Goal: Check status: Check status

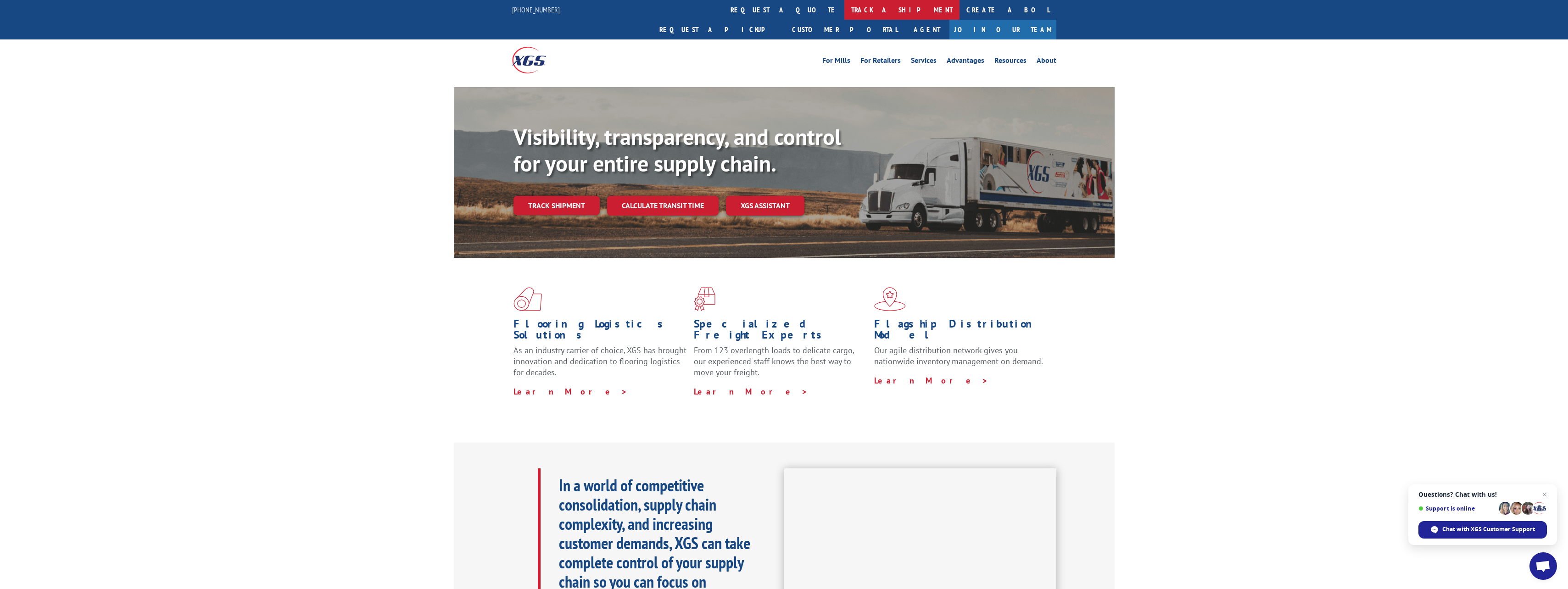
click at [844, 12] on link "track a shipment" at bounding box center [901, 10] width 116 height 20
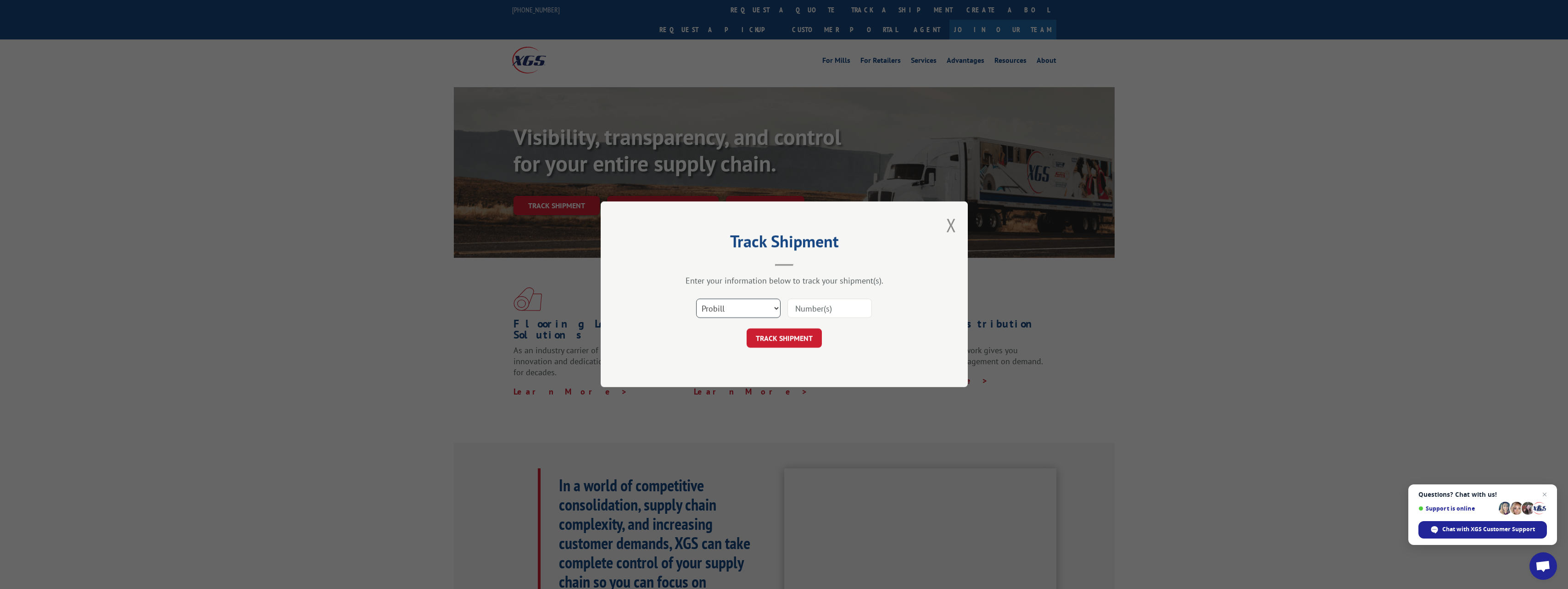
click at [749, 312] on select "Select category... Probill BOL PO" at bounding box center [738, 308] width 85 height 19
select select "bol"
click at [696, 299] on select "Select category... Probill BOL PO" at bounding box center [738, 308] width 85 height 19
click at [810, 309] on input at bounding box center [829, 308] width 85 height 19
type input "526053069"
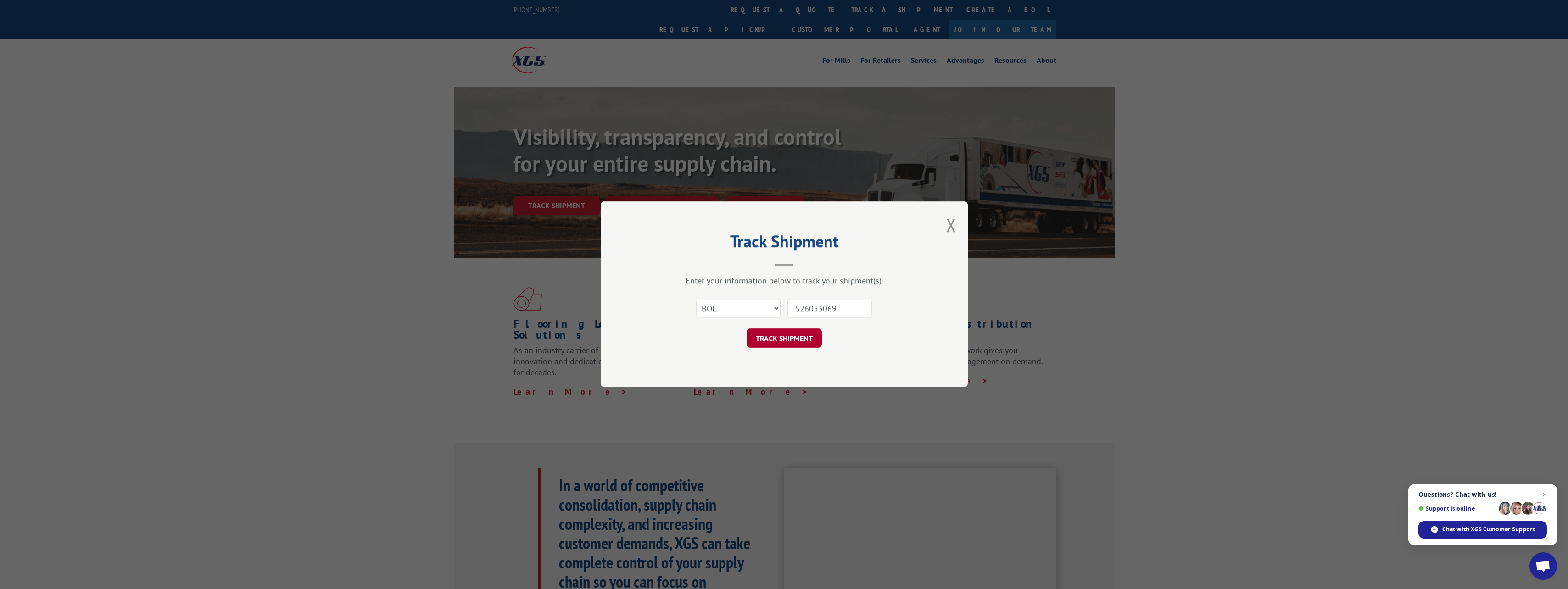
click at [796, 333] on button "TRACK SHIPMENT" at bounding box center [784, 338] width 75 height 19
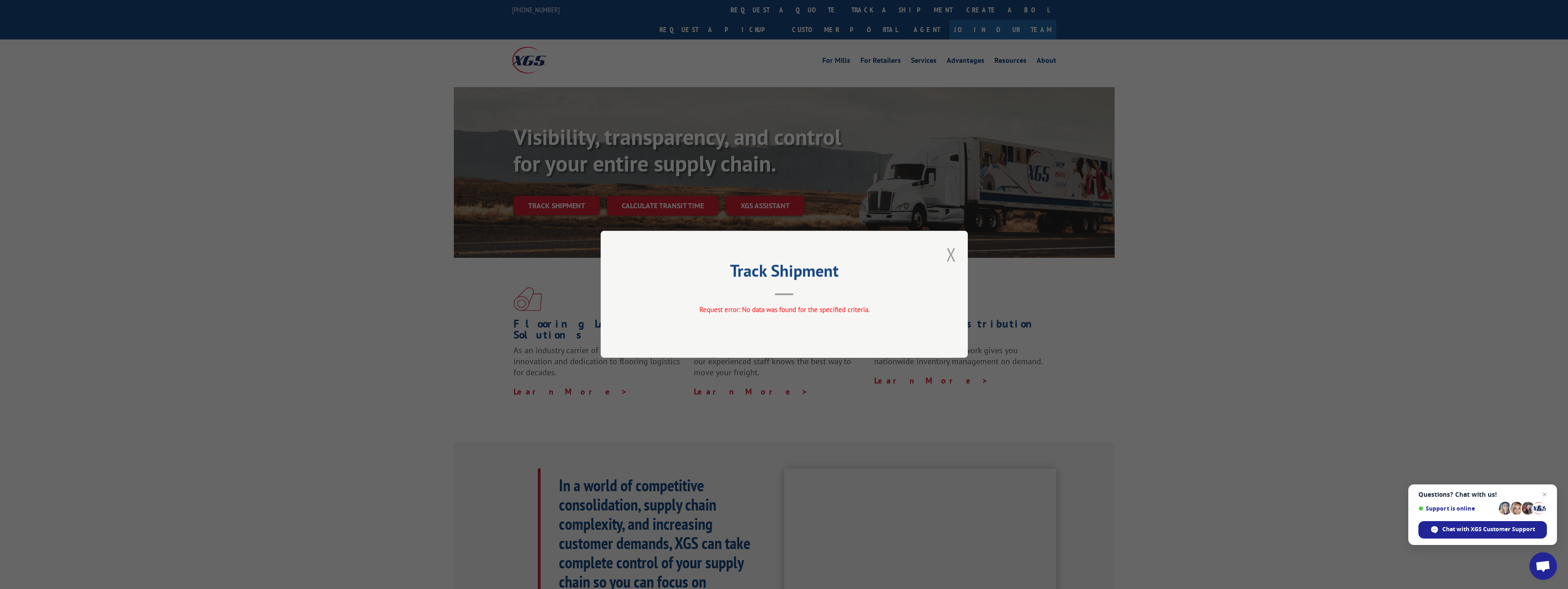
click at [953, 255] on button "Close modal" at bounding box center [950, 254] width 10 height 25
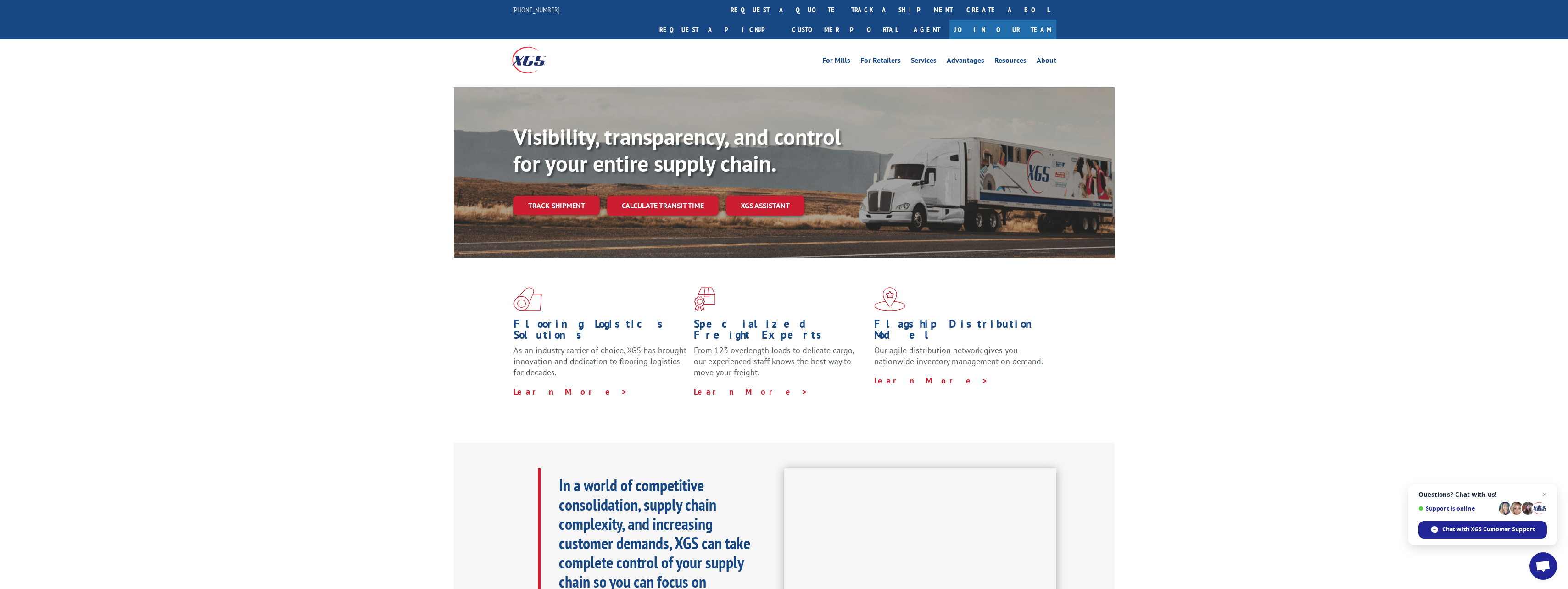
click at [535, 195] on link "Track shipment" at bounding box center [557, 205] width 86 height 19
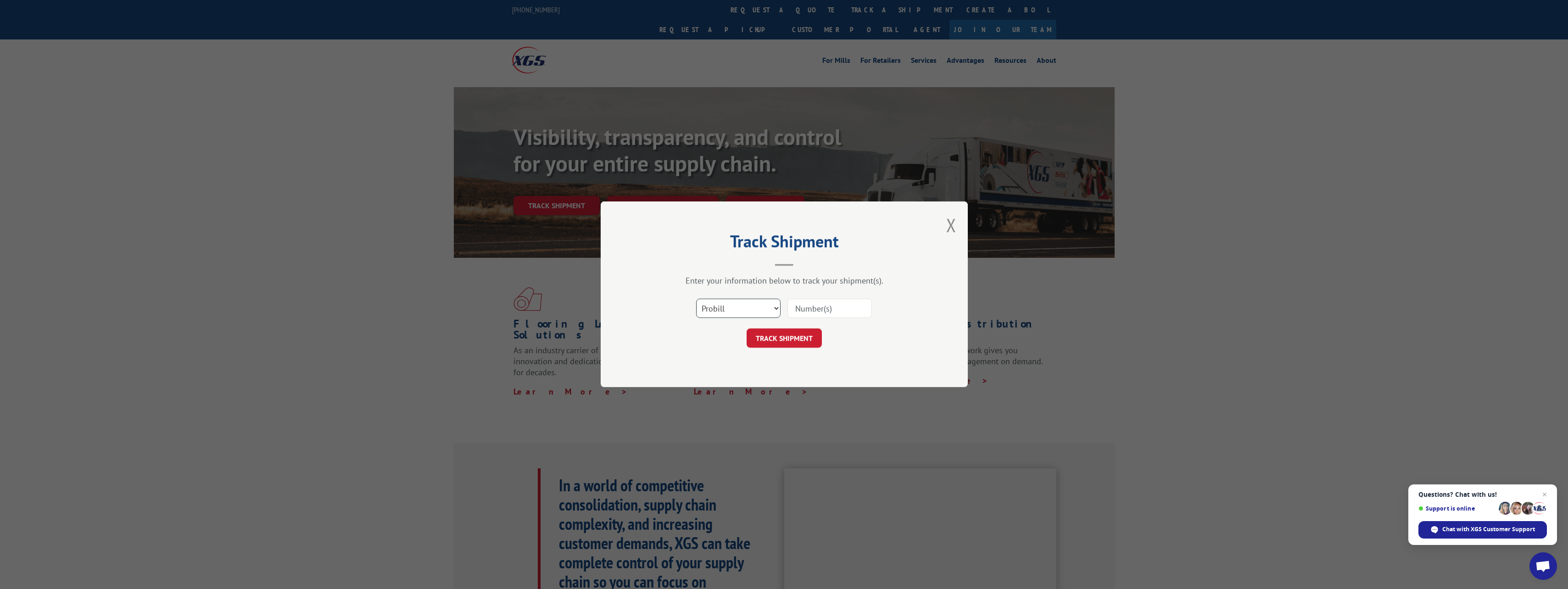
click at [740, 310] on select "Select category... Probill BOL PO" at bounding box center [738, 308] width 85 height 19
click at [952, 225] on button "Close modal" at bounding box center [950, 225] width 10 height 25
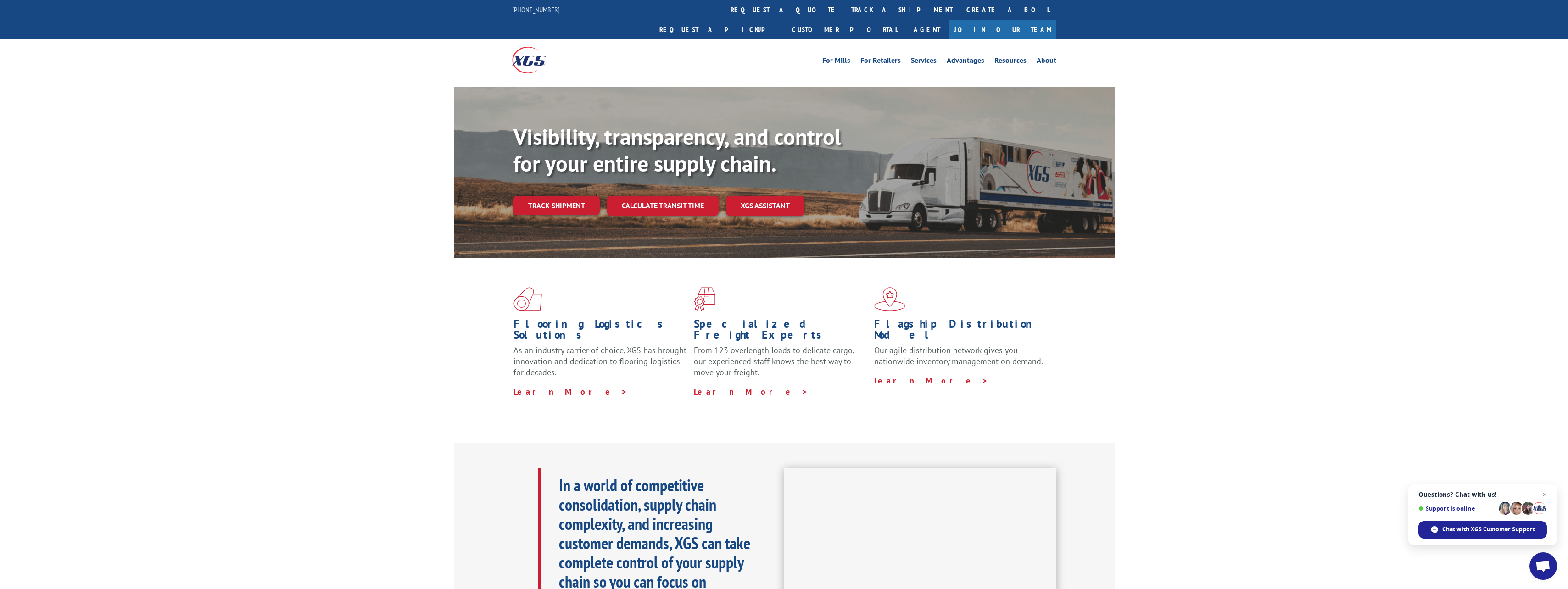
drag, startPoint x: 737, startPoint y: 11, endPoint x: 666, endPoint y: 47, distance: 79.6
click at [844, 11] on link "track a shipment" at bounding box center [901, 10] width 116 height 20
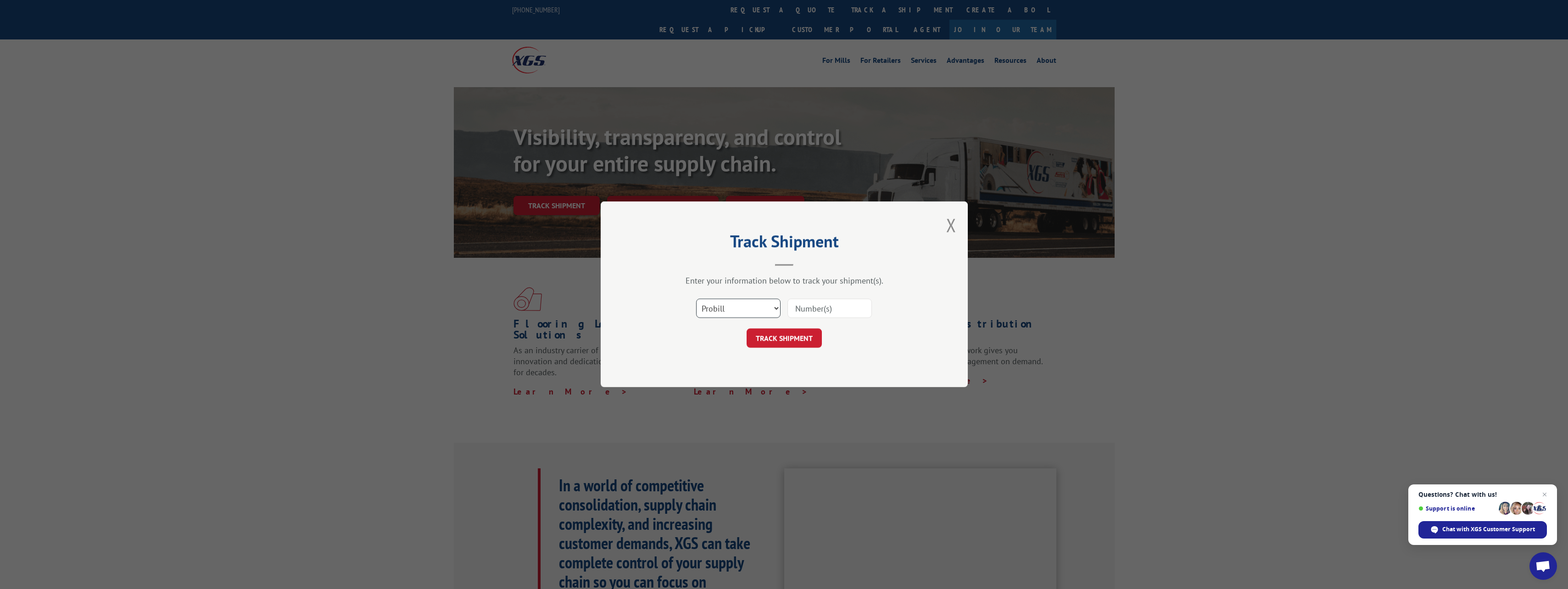
drag, startPoint x: 736, startPoint y: 309, endPoint x: 732, endPoint y: 315, distance: 7.2
click at [736, 309] on select "Select category... Probill BOL PO" at bounding box center [738, 308] width 85 height 19
select select "bol"
click at [696, 299] on select "Select category... Probill BOL PO" at bounding box center [738, 308] width 85 height 19
click at [799, 311] on input at bounding box center [829, 308] width 85 height 19
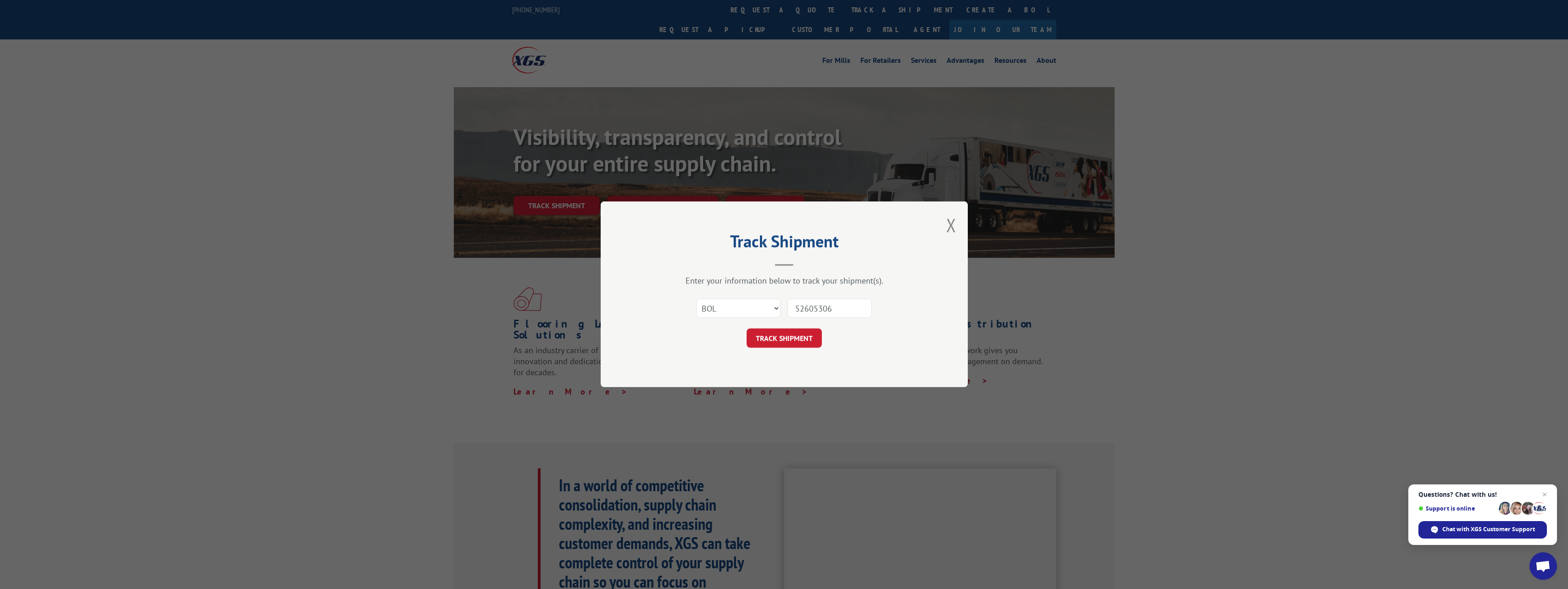
type input "526053069"
click button "TRACK SHIPMENT" at bounding box center [784, 338] width 75 height 19
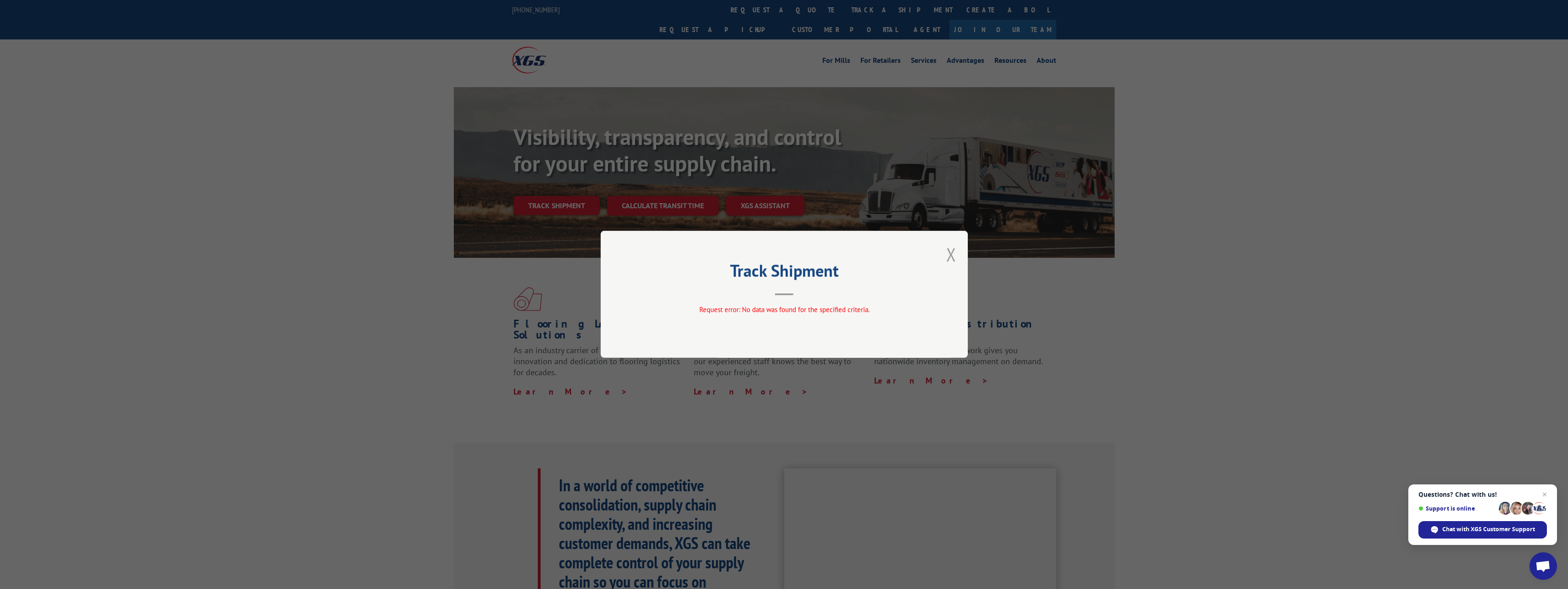
click at [948, 255] on button "Close modal" at bounding box center [950, 254] width 10 height 25
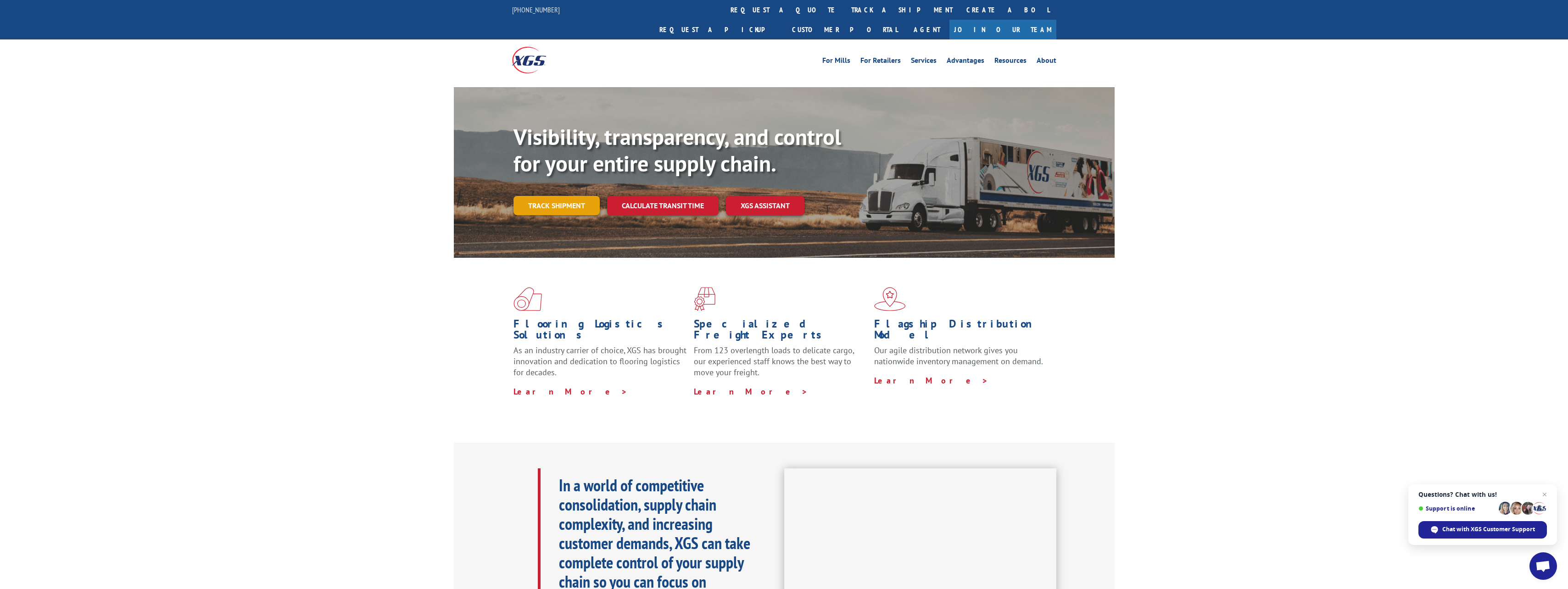
click at [566, 195] on link "Track shipment" at bounding box center [557, 205] width 86 height 19
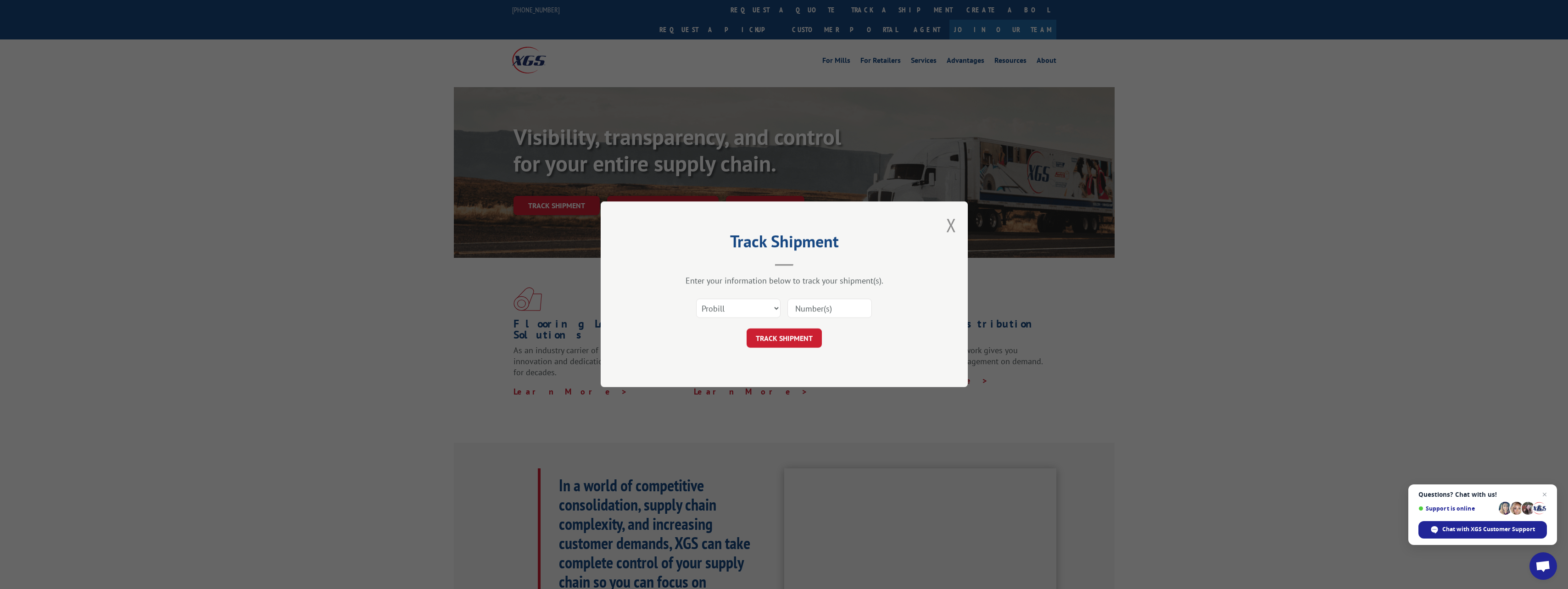
click at [806, 307] on input at bounding box center [829, 308] width 85 height 19
type input "526053069"
click button "TRACK SHIPMENT" at bounding box center [784, 338] width 75 height 19
